Goal: Navigation & Orientation: Find specific page/section

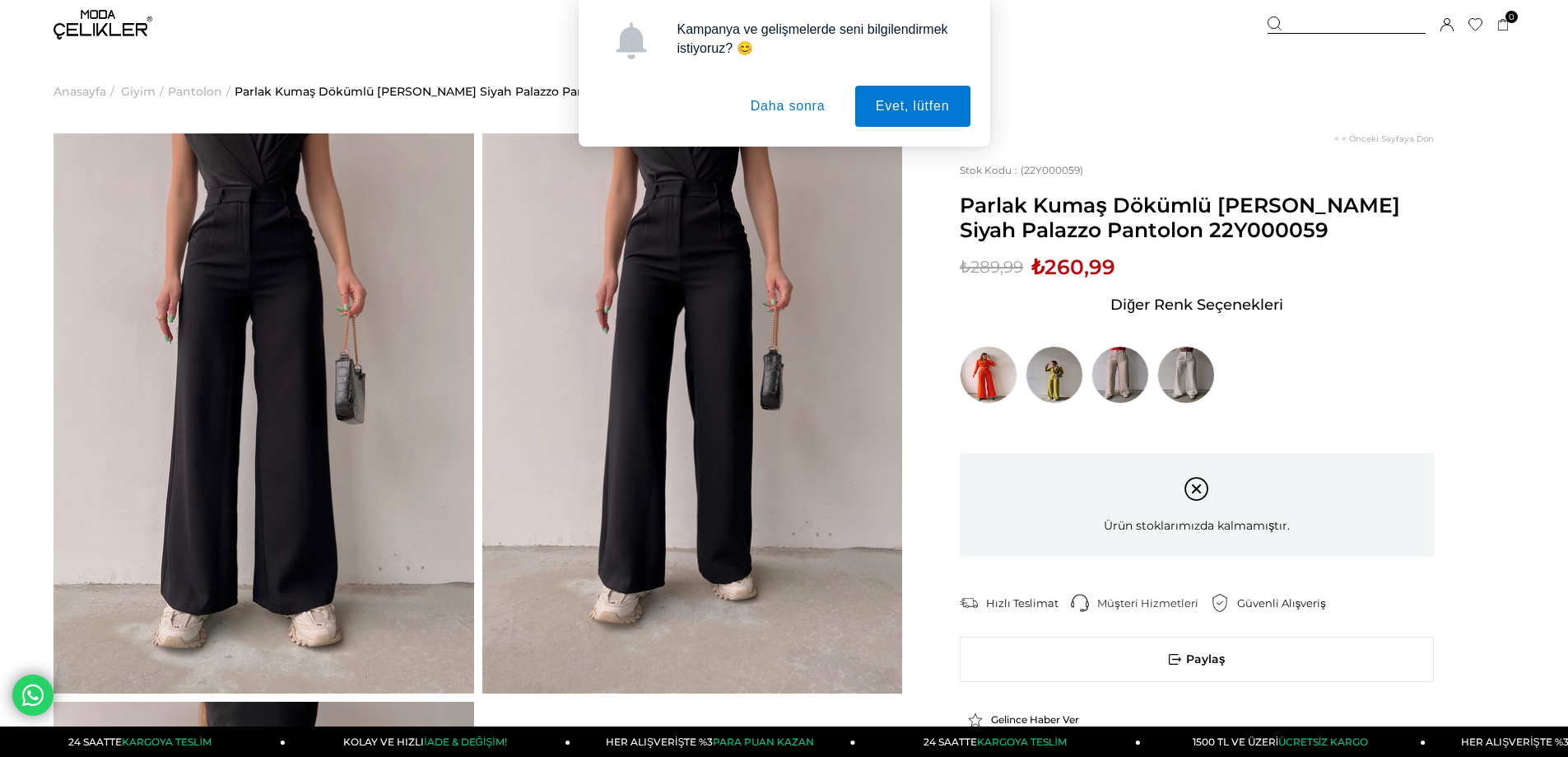
click at [128, 15] on div "Kampanya ve gelişmelerde seni bilgilendirmek istiyoruz? 😊 Evet, lütfen Daha son…" at bounding box center [784, 73] width 1568 height 146
click at [126, 31] on div "Kampanya ve gelişmelerde seni bilgilendirmek istiyoruz? 😊 Evet, lütfen Daha son…" at bounding box center [784, 73] width 1568 height 146
click at [760, 103] on button "Daha sonra" at bounding box center [788, 106] width 116 height 41
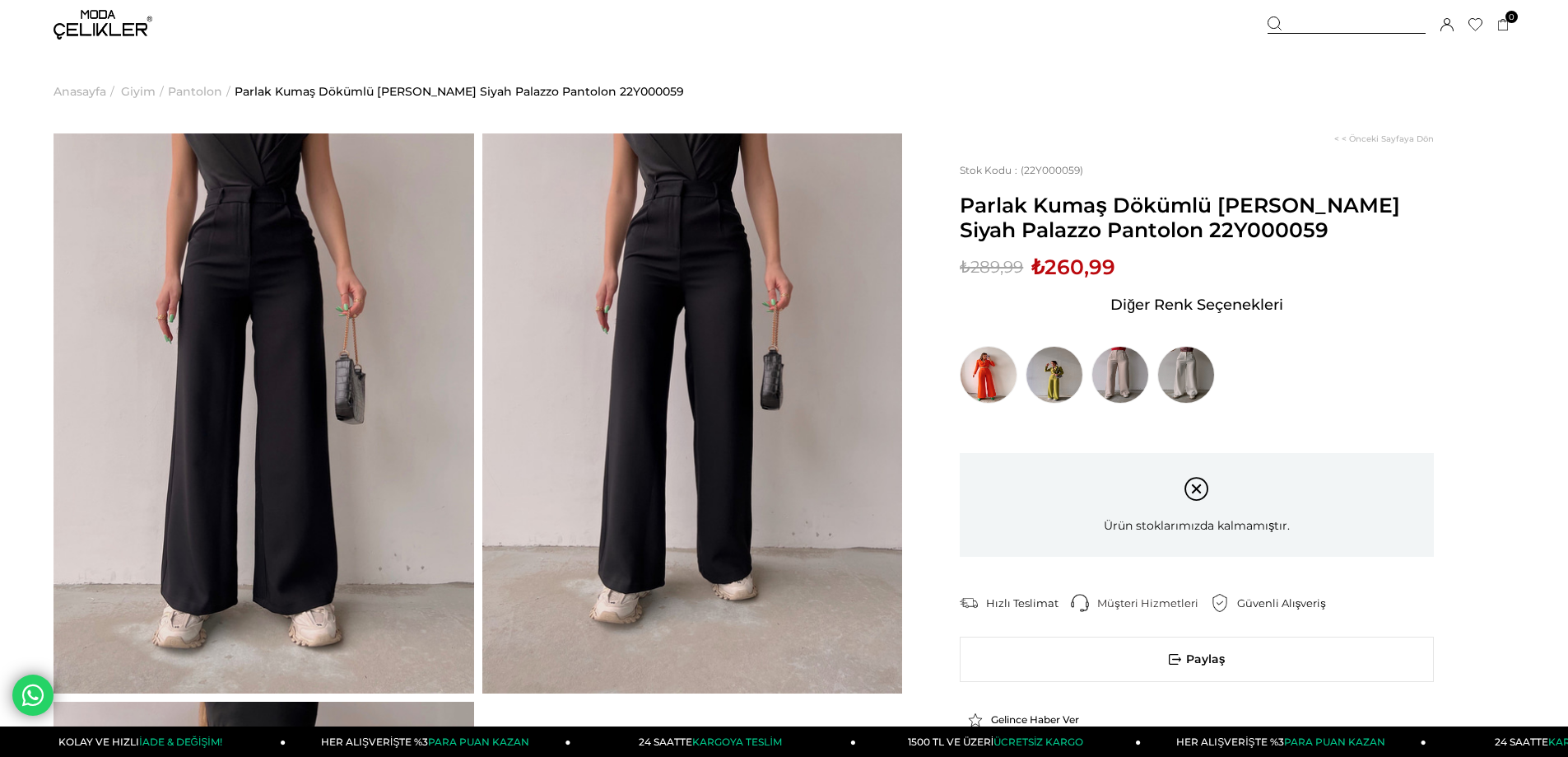
click at [128, 38] on img at bounding box center [103, 25] width 98 height 30
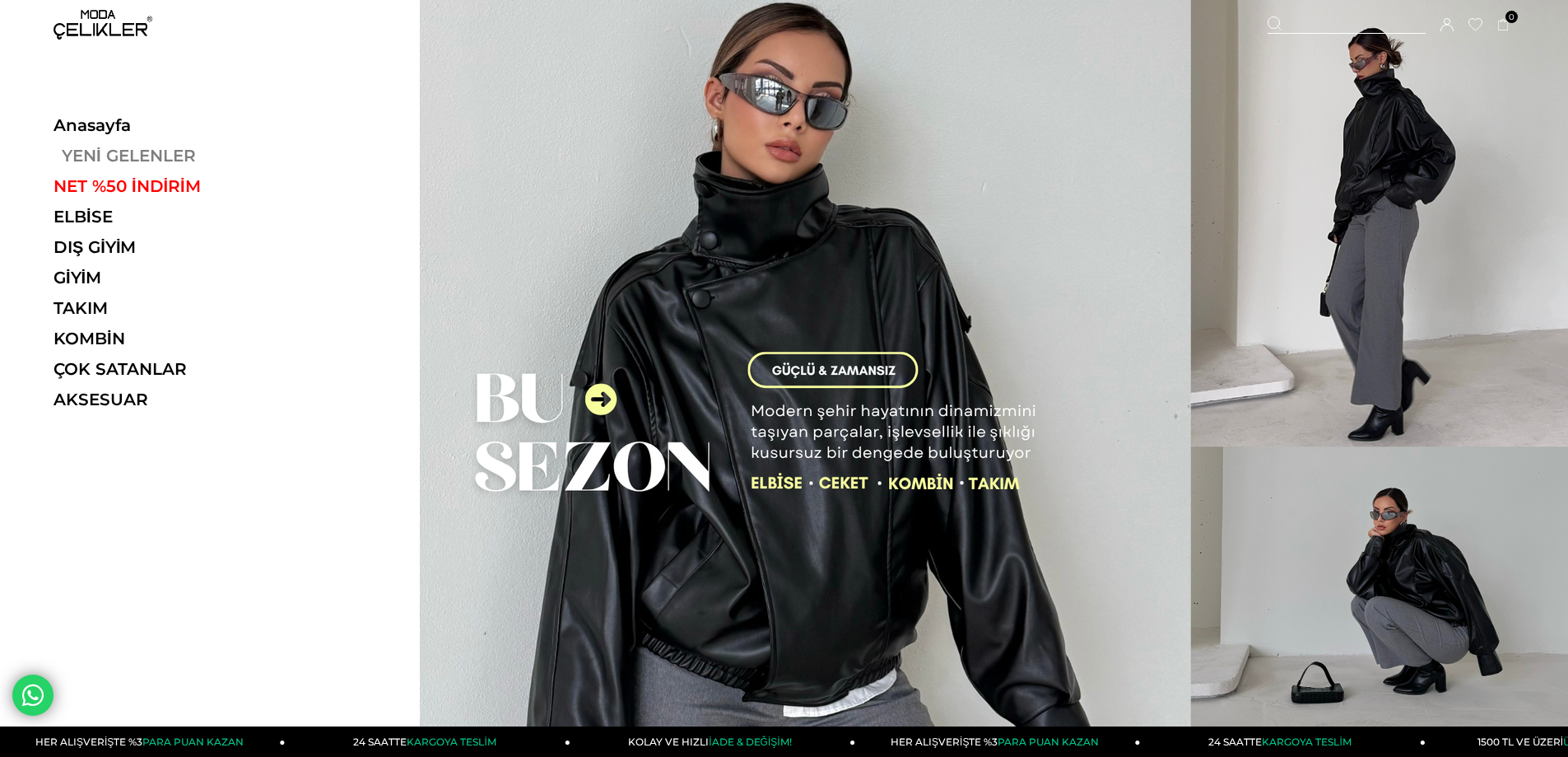
click at [116, 155] on link "YENİ GELENLER" at bounding box center [167, 155] width 226 height 20
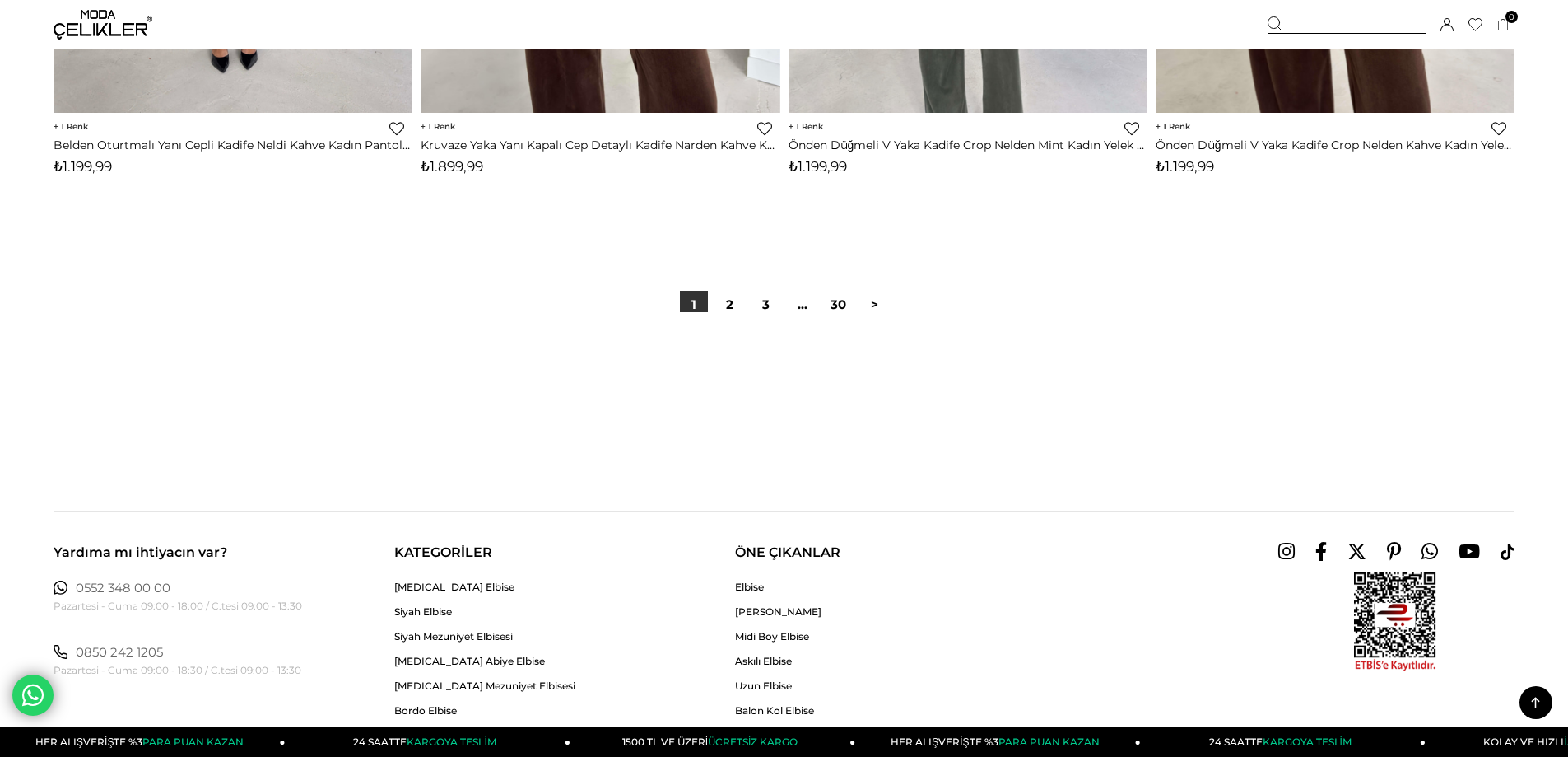
scroll to position [12516, 0]
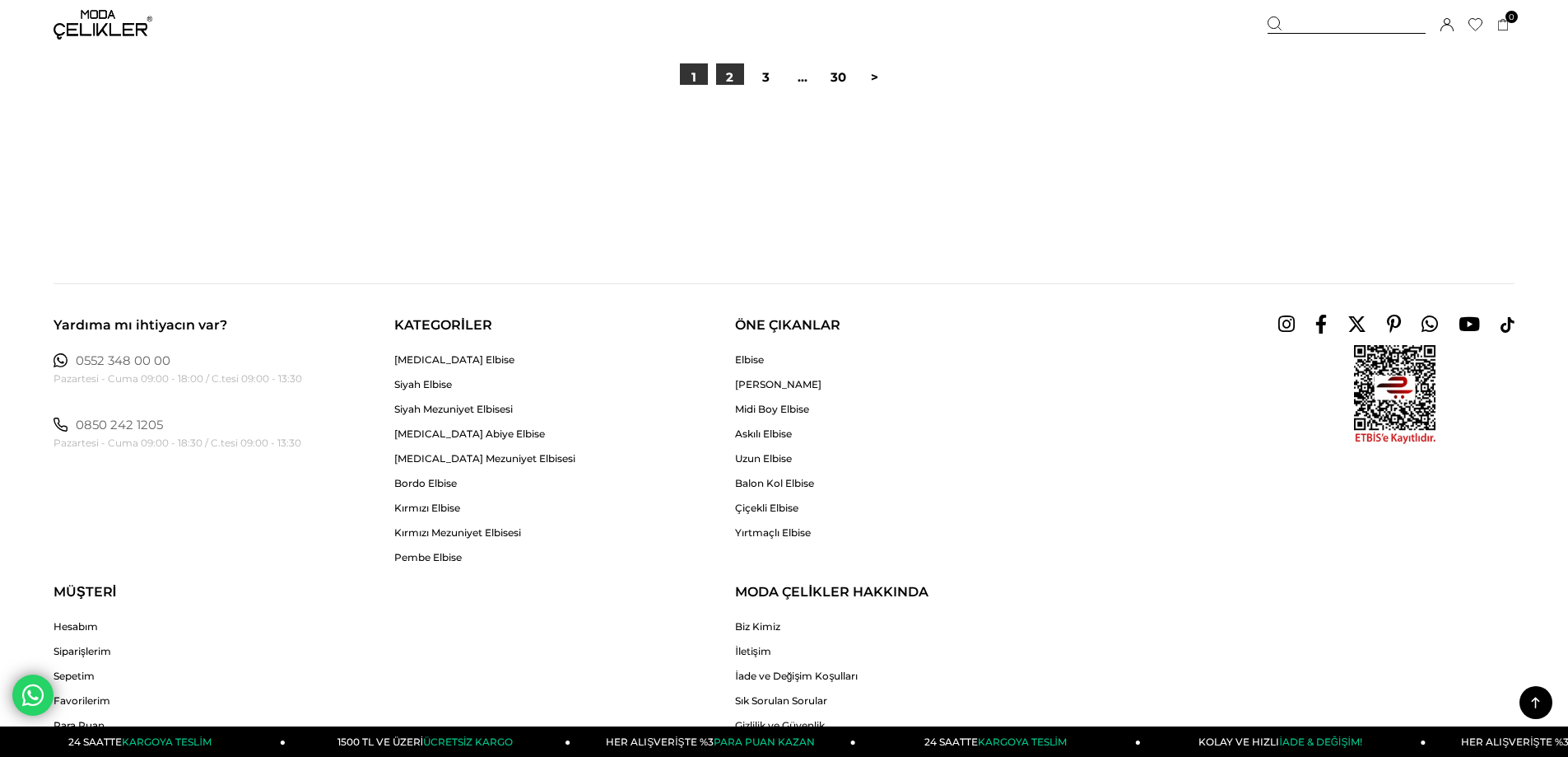
click at [731, 76] on link "2" at bounding box center [730, 77] width 28 height 28
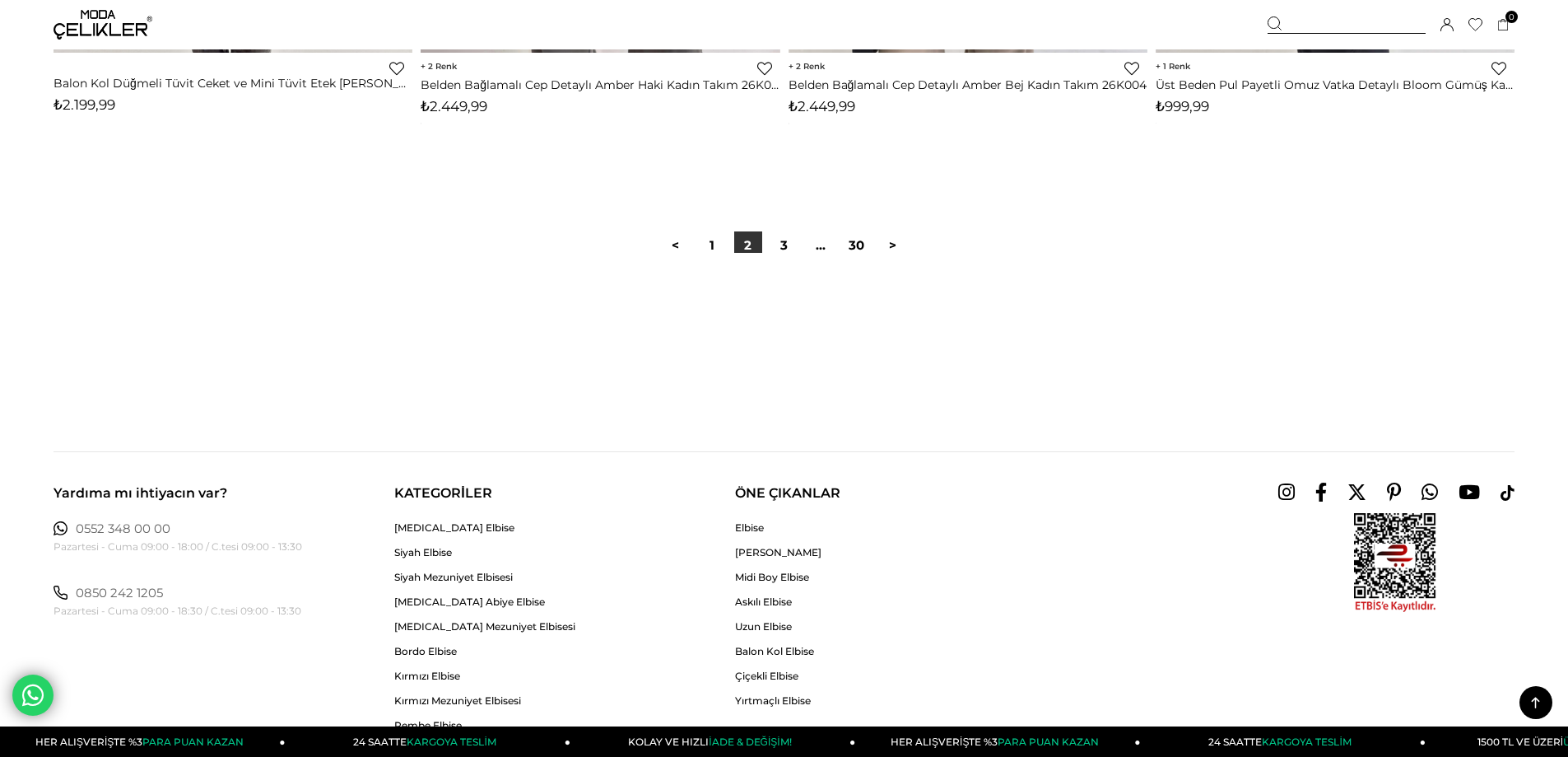
scroll to position [12352, 0]
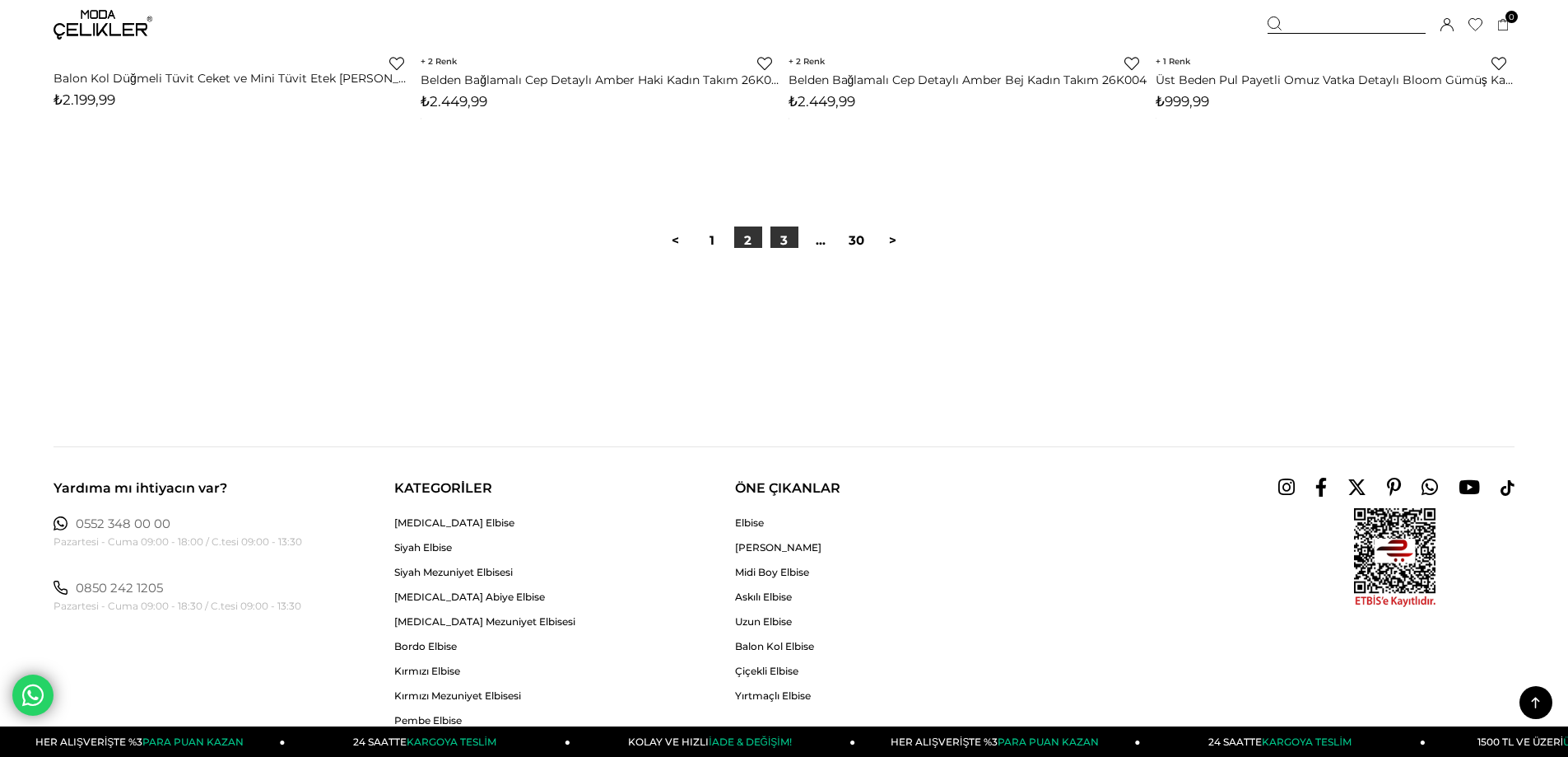
click at [776, 238] on link "3" at bounding box center [784, 240] width 28 height 28
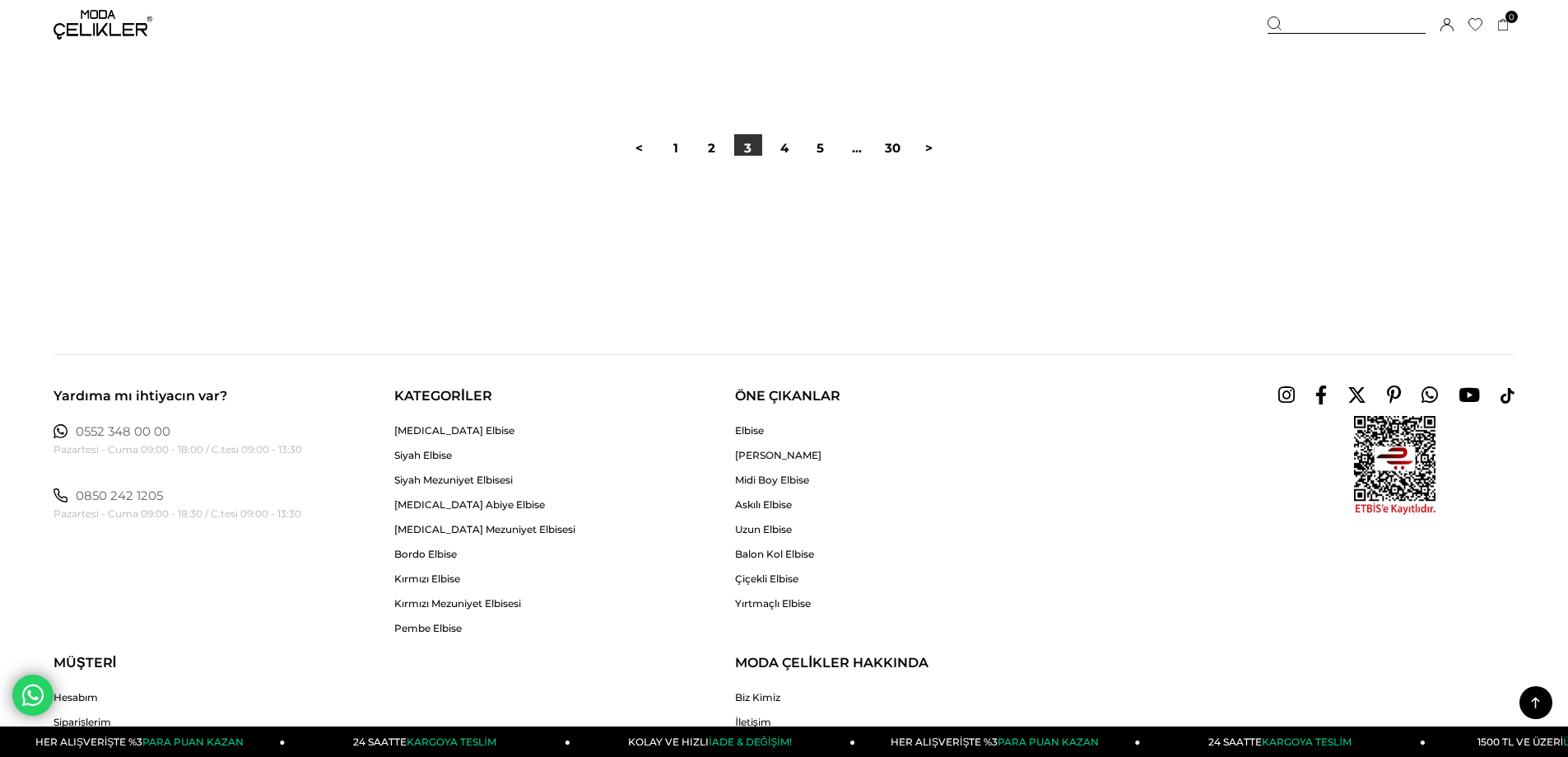
scroll to position [12434, 0]
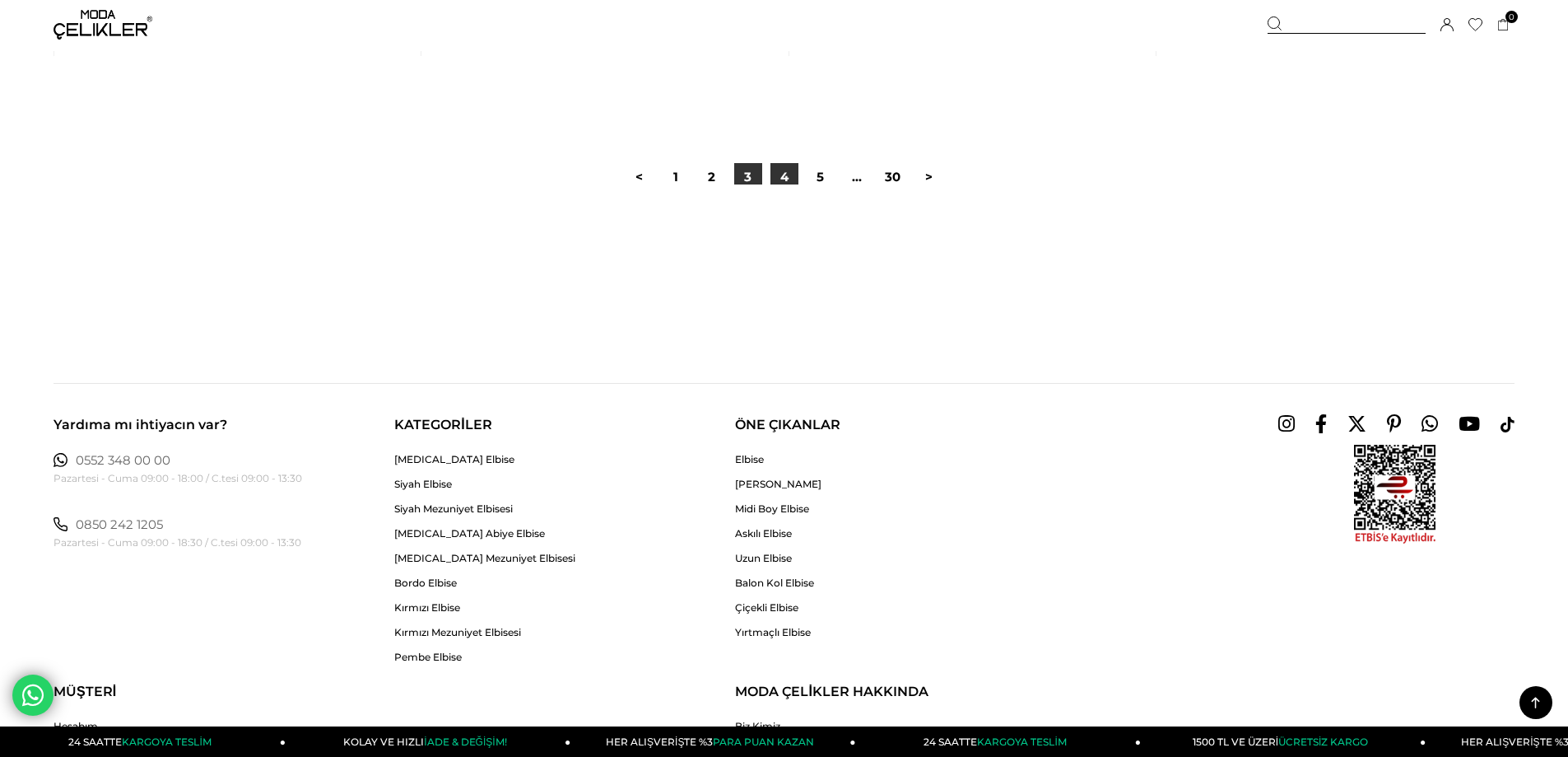
click at [786, 177] on link "4" at bounding box center [784, 176] width 28 height 28
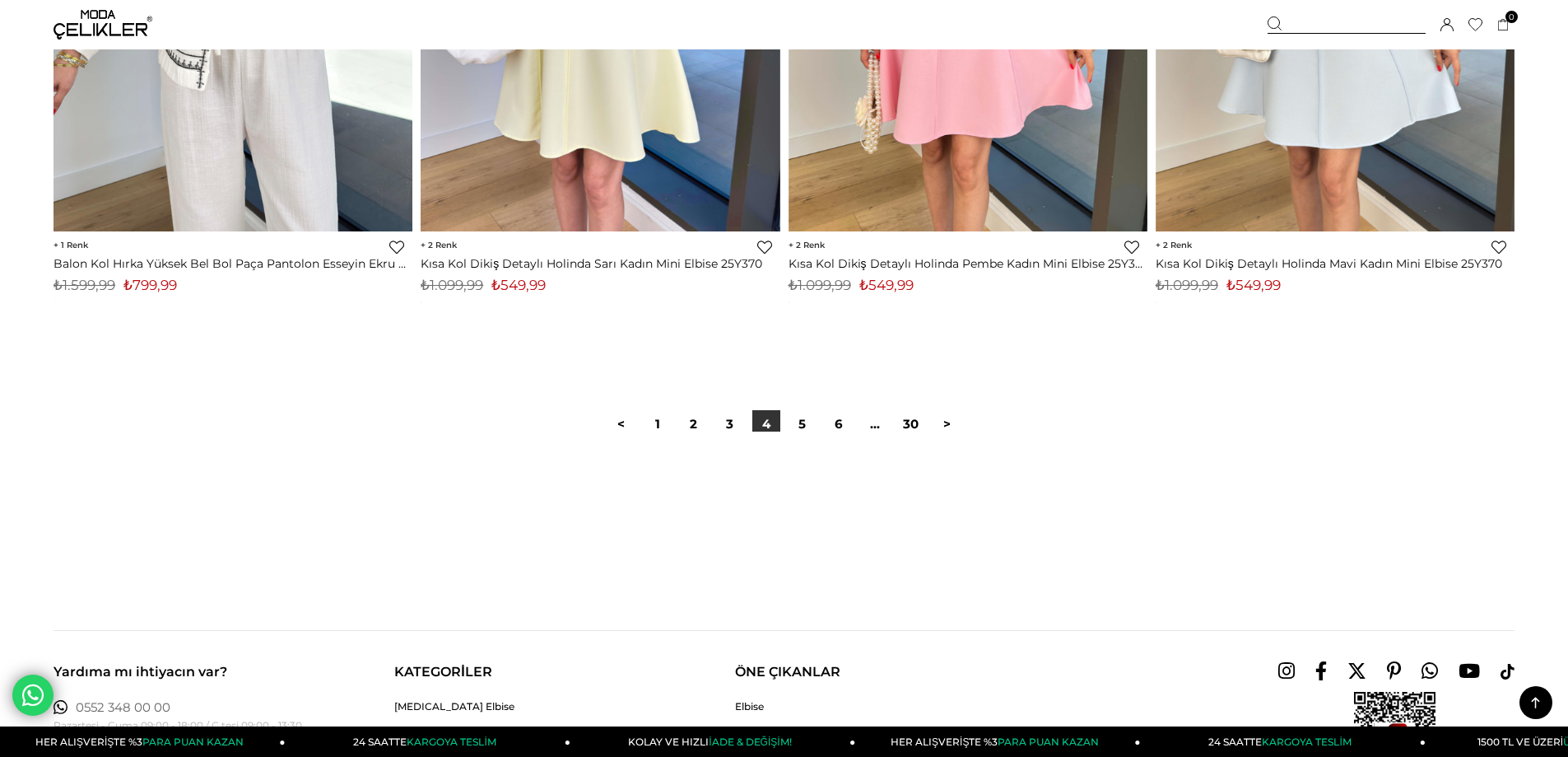
scroll to position [12434, 0]
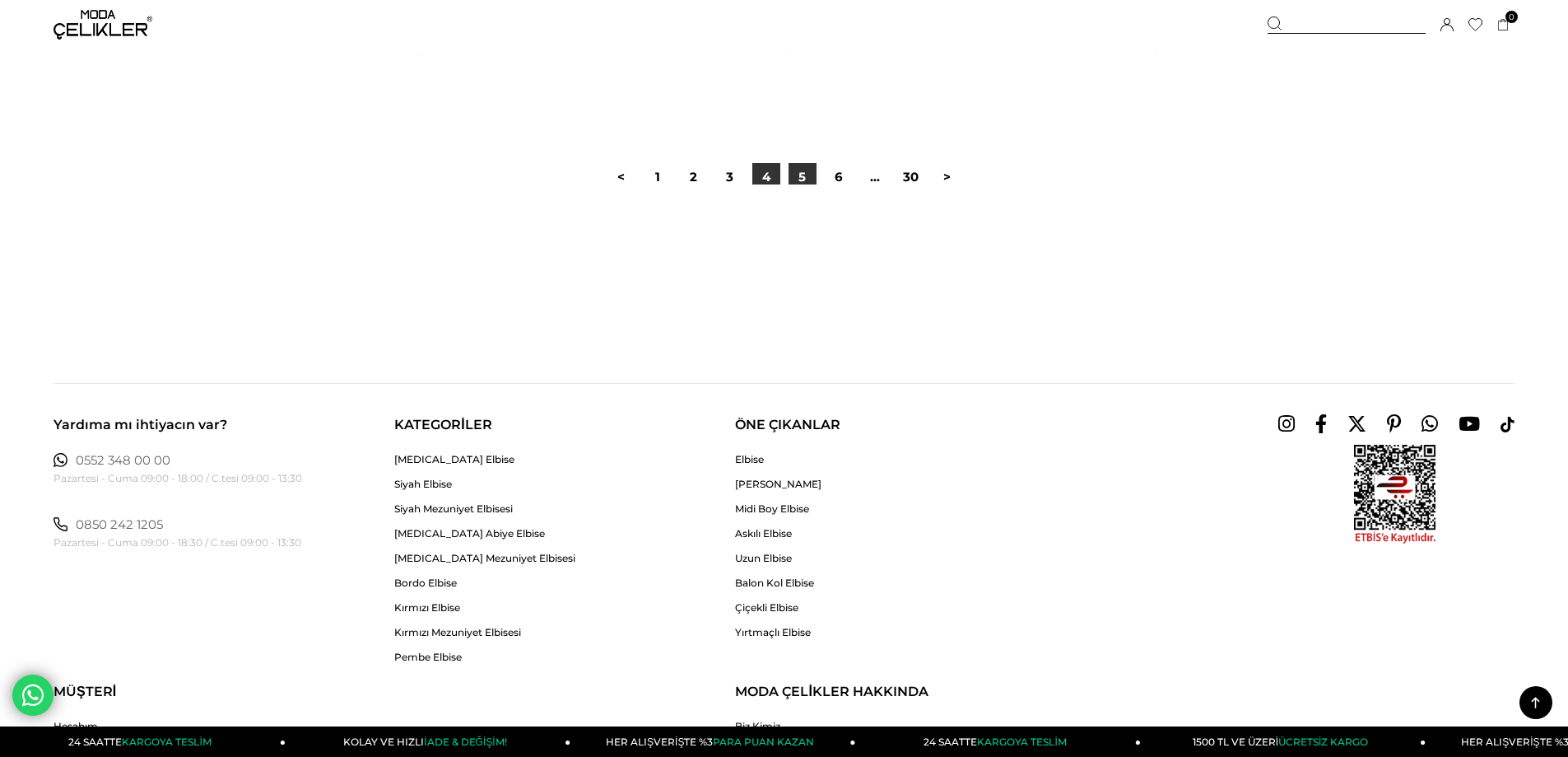
click at [813, 166] on link "5" at bounding box center [802, 176] width 28 height 28
